Goal: Task Accomplishment & Management: Manage account settings

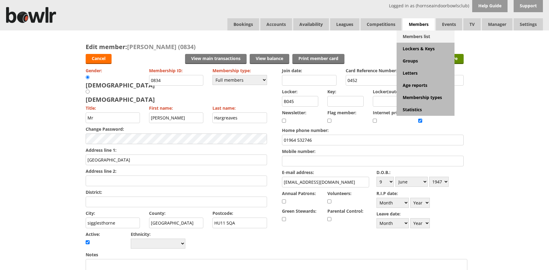
click at [416, 33] on link "Members list" at bounding box center [425, 36] width 58 height 12
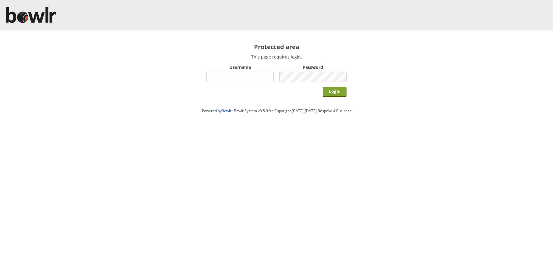
type input "hornseaindoorbowlsclub"
click at [331, 90] on input "Login" at bounding box center [335, 92] width 24 height 10
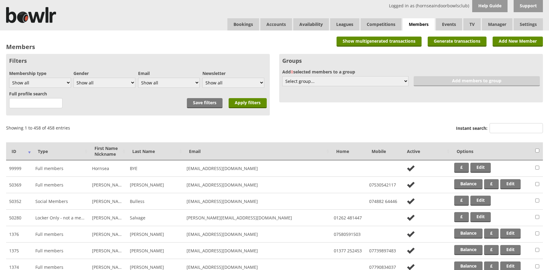
drag, startPoint x: 511, startPoint y: 126, endPoint x: 503, endPoint y: 117, distance: 11.9
click at [508, 125] on input "Instant search:" at bounding box center [515, 128] width 53 height 10
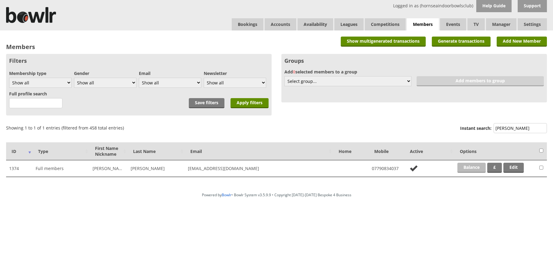
type input "dale"
click at [478, 170] on link "Balance" at bounding box center [472, 168] width 28 height 10
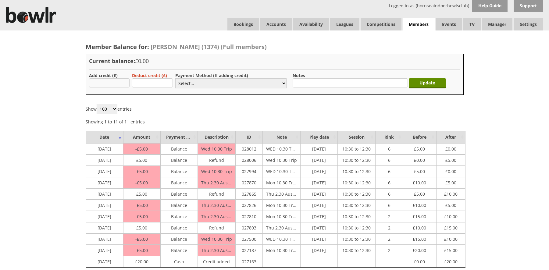
click at [126, 80] on input "text" at bounding box center [109, 82] width 41 height 9
type input "10"
click at [252, 84] on select "Select... Cash Card Cheque Bank Transfer Other Member Card Gift Voucher Balance" at bounding box center [230, 83] width 111 height 10
select select "1"
click at [175, 78] on select "Select... Cash Card Cheque Bank Transfer Other Member Card Gift Voucher Balance" at bounding box center [230, 83] width 111 height 10
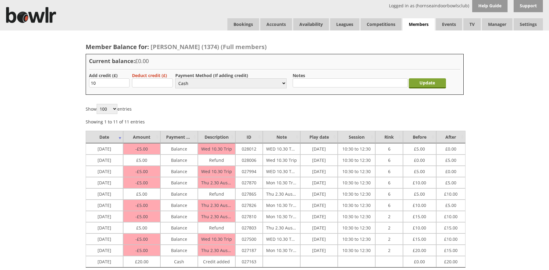
click at [422, 81] on input "Update" at bounding box center [427, 83] width 37 height 10
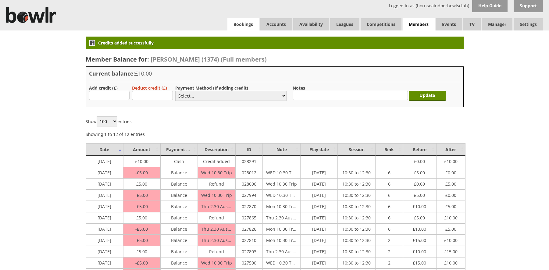
click at [240, 26] on link "Bookings" at bounding box center [243, 24] width 32 height 12
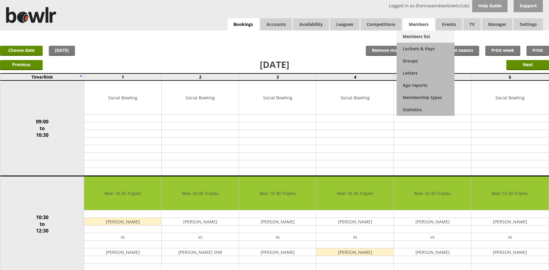
click at [416, 31] on link "Members list" at bounding box center [425, 36] width 58 height 12
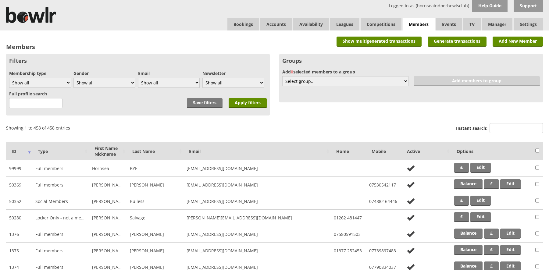
click at [507, 133] on label "Instant search:" at bounding box center [499, 129] width 87 height 12
click at [507, 133] on input "Instant search:" at bounding box center [515, 128] width 53 height 10
click at [507, 131] on input "Instant search:" at bounding box center [515, 128] width 53 height 10
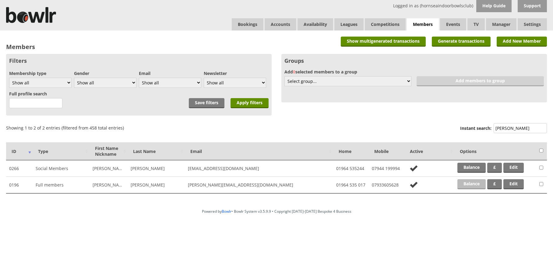
type input "evans"
click at [470, 180] on link "Balance" at bounding box center [472, 184] width 28 height 10
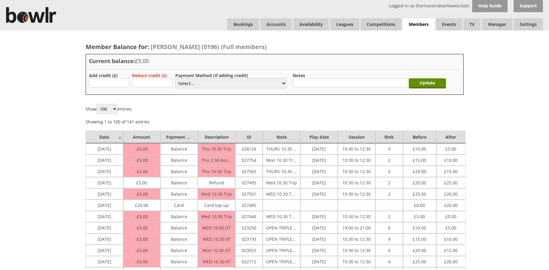
click at [92, 77] on label "Add credit (£)" at bounding box center [103, 76] width 29 height 6
click at [94, 80] on input "text" at bounding box center [109, 82] width 41 height 9
type input "20.00"
drag, startPoint x: 183, startPoint y: 80, endPoint x: 186, endPoint y: 87, distance: 7.1
click at [184, 82] on select "Select... Cash Card Cheque Bank Transfer Other Member Card Gift Voucher Balance" at bounding box center [230, 83] width 111 height 10
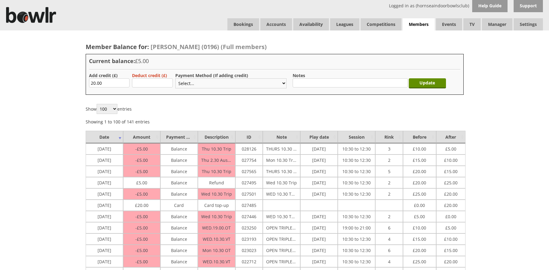
select select "1"
click at [175, 78] on select "Select... Cash Card Cheque Bank Transfer Other Member Card Gift Voucher Balance" at bounding box center [230, 83] width 111 height 10
click at [417, 82] on input "Update" at bounding box center [427, 83] width 37 height 10
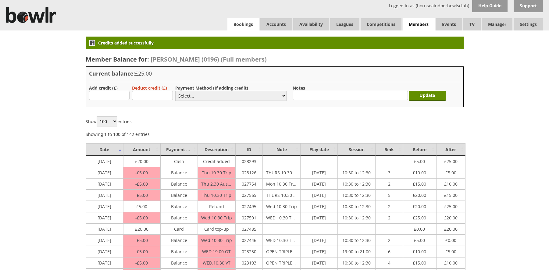
click at [245, 27] on link "Bookings" at bounding box center [243, 24] width 32 height 12
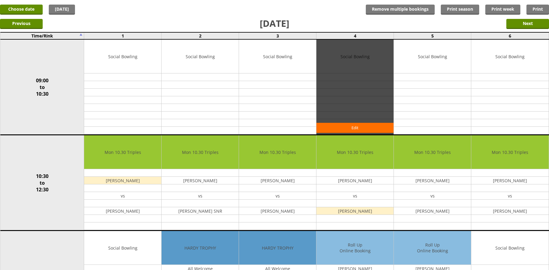
scroll to position [122, 0]
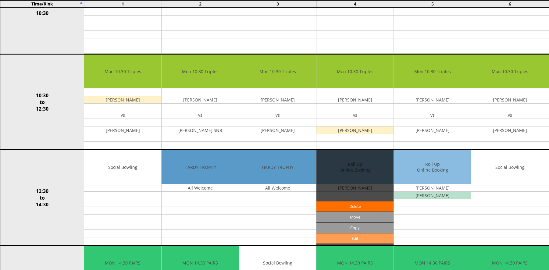
click at [349, 241] on link "Edit" at bounding box center [354, 238] width 77 height 10
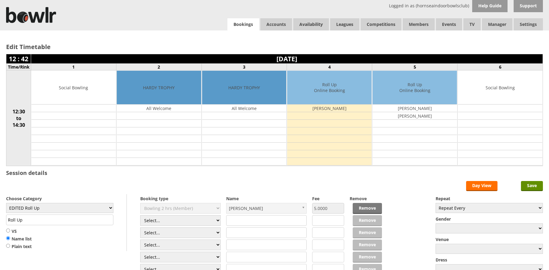
click at [251, 20] on link "Bookings" at bounding box center [243, 24] width 32 height 12
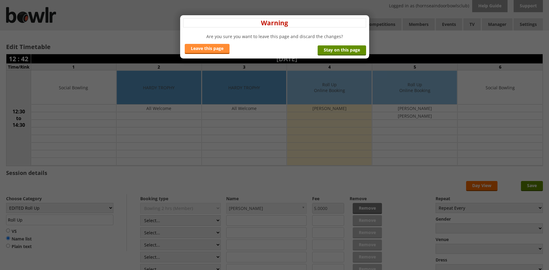
click at [203, 51] on link "Leave this page" at bounding box center [207, 49] width 45 height 10
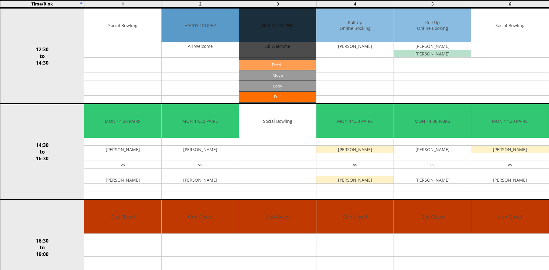
scroll to position [274, 0]
